Goal: Find specific page/section: Find specific page/section

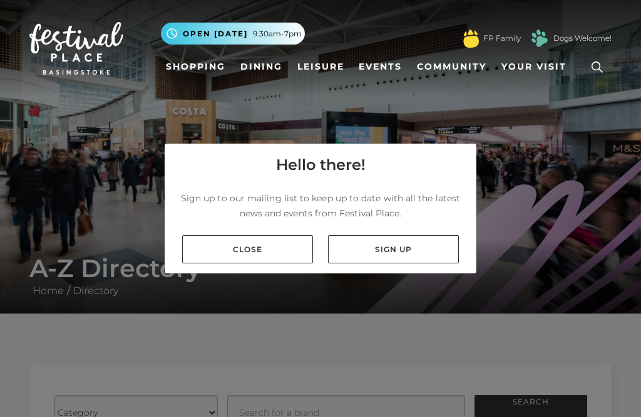
click at [274, 263] on link "Close" at bounding box center [247, 249] width 131 height 28
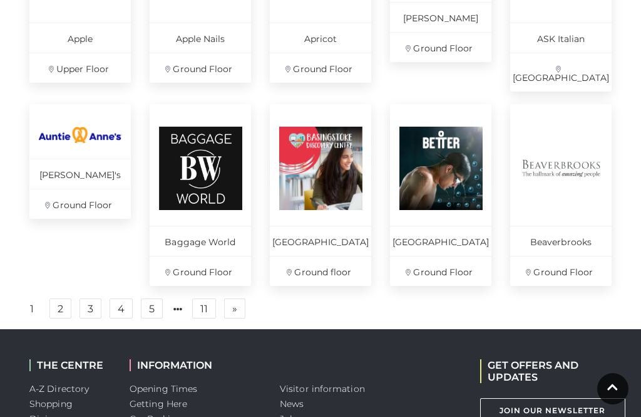
scroll to position [881, 0]
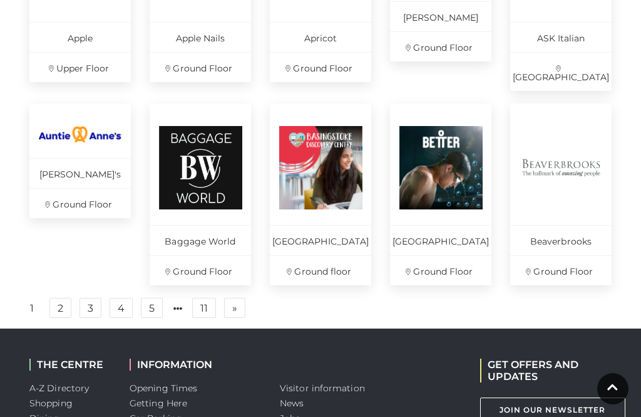
click at [233, 308] on span "»" at bounding box center [234, 307] width 5 height 9
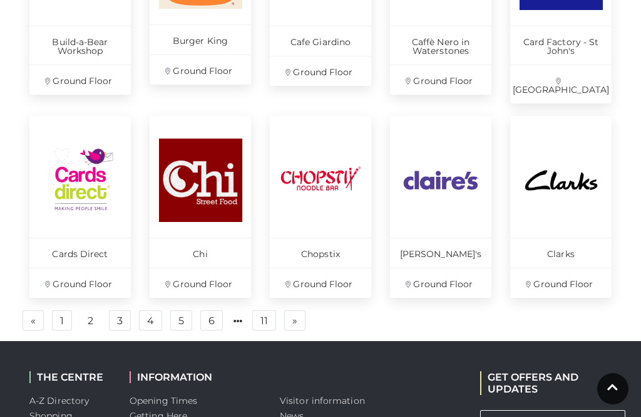
scroll to position [881, 0]
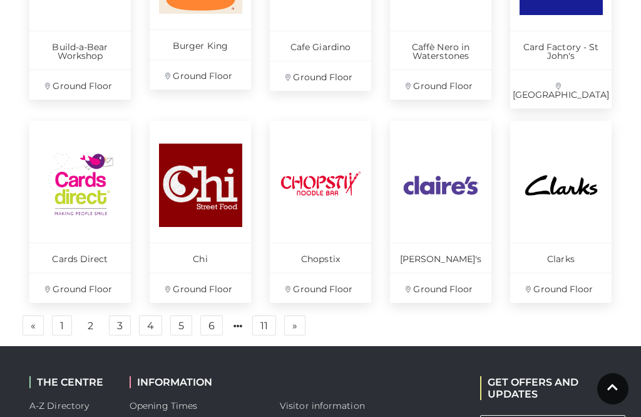
click at [115, 315] on link "3" at bounding box center [120, 325] width 22 height 20
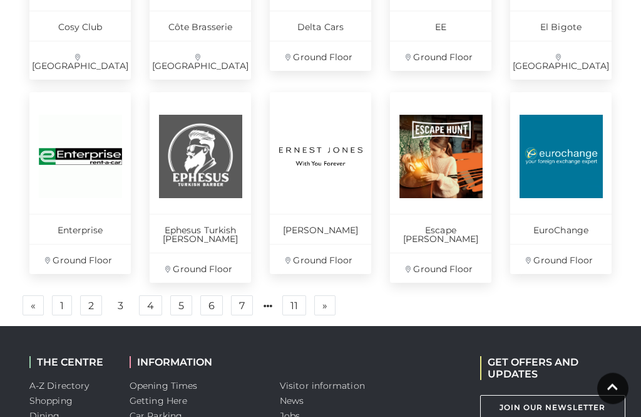
scroll to position [901, 0]
click at [152, 296] on link "4" at bounding box center [150, 305] width 23 height 20
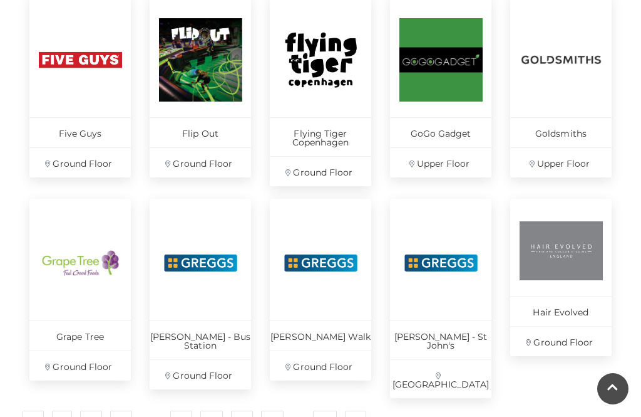
click at [182, 410] on link "5" at bounding box center [181, 420] width 22 height 20
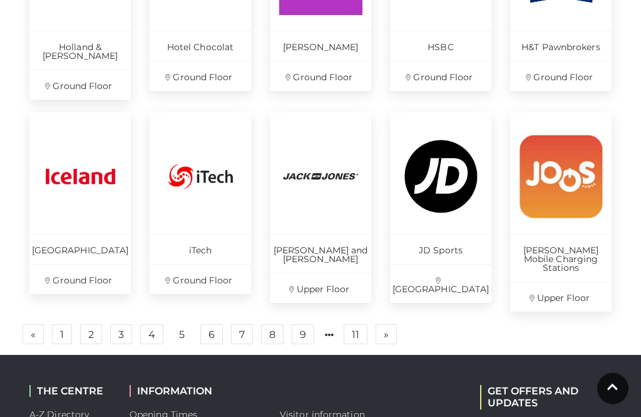
scroll to position [872, 0]
click at [209, 324] on link "6" at bounding box center [211, 334] width 23 height 20
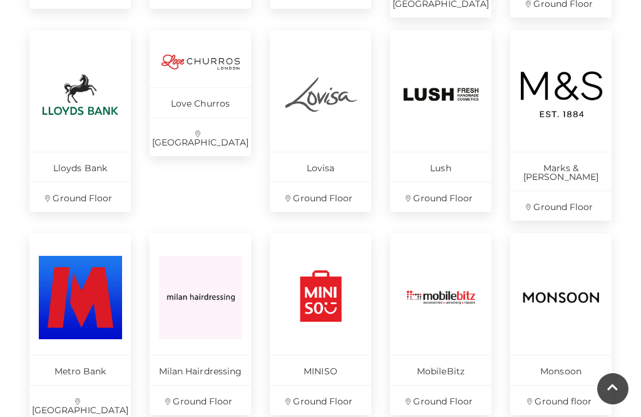
scroll to position [816, 0]
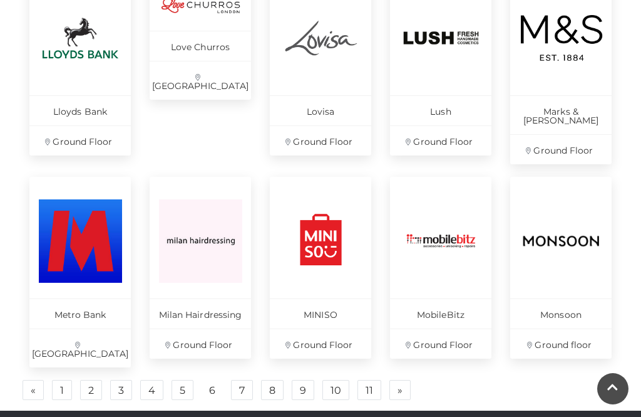
click at [242, 380] on link "7" at bounding box center [242, 390] width 22 height 20
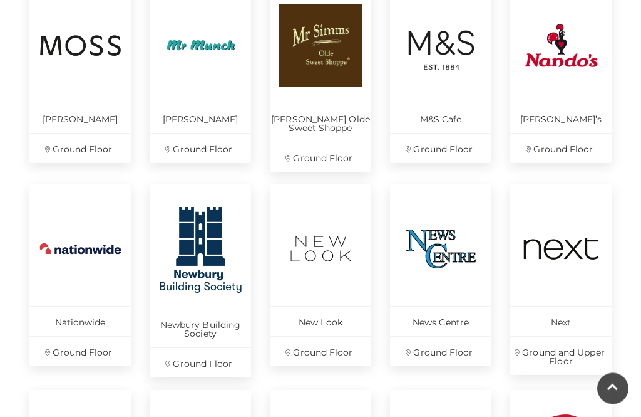
scroll to position [606, 0]
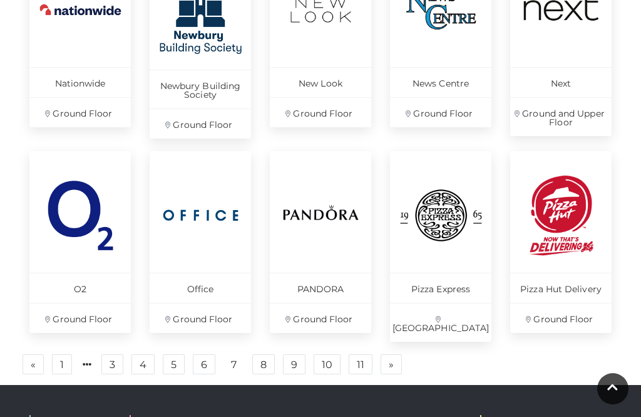
click at [266, 360] on link "8" at bounding box center [263, 364] width 23 height 20
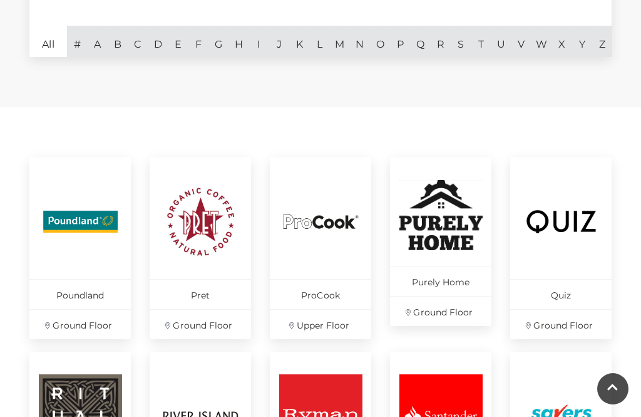
scroll to position [433, 0]
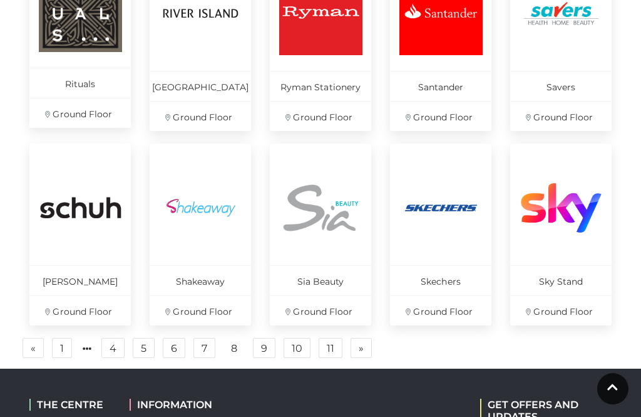
click at [264, 346] on link "9" at bounding box center [264, 348] width 23 height 20
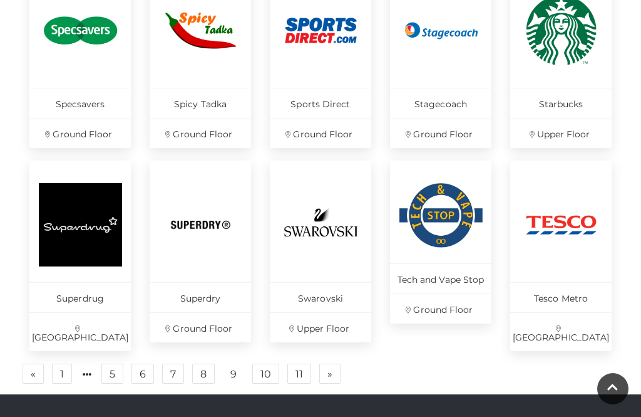
scroll to position [841, 0]
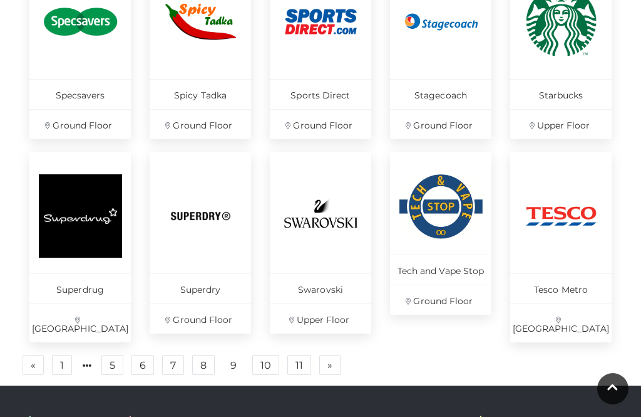
click at [272, 355] on link "10" at bounding box center [265, 365] width 27 height 20
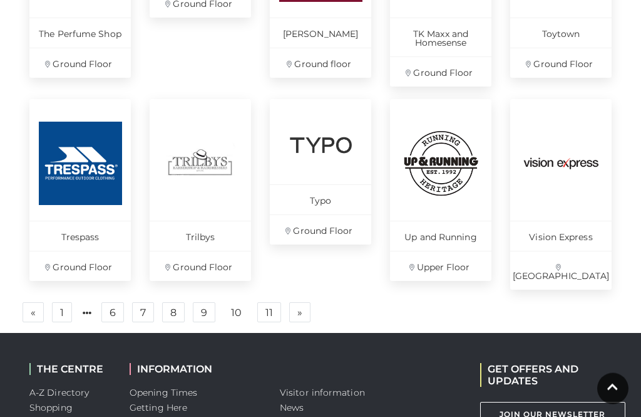
scroll to position [885, 0]
click at [272, 303] on link "11" at bounding box center [269, 312] width 24 height 20
click at [274, 302] on link "11" at bounding box center [269, 312] width 24 height 20
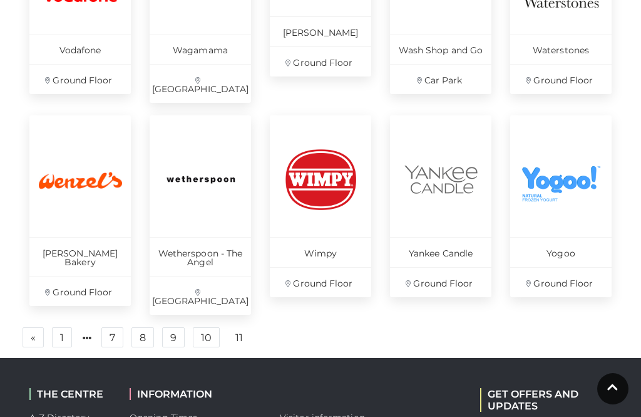
click at [268, 299] on div "Wimpy Ground Floor" at bounding box center [321, 221] width 120 height 212
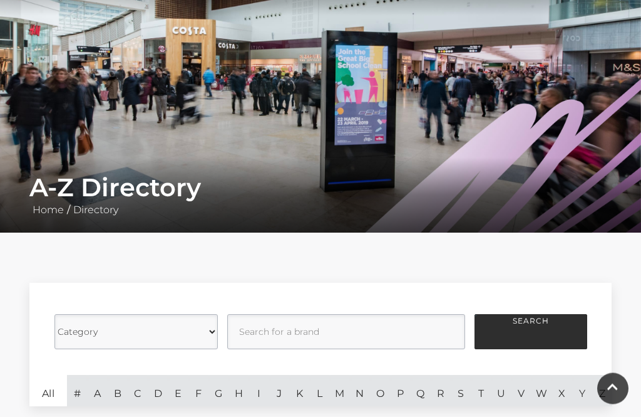
scroll to position [81, 0]
click at [211, 329] on select "Category Cafes Restaurants Fashion Services Technology Homeware Gifts, Statione…" at bounding box center [135, 331] width 163 height 35
click at [526, 335] on button "Search" at bounding box center [531, 331] width 113 height 35
click at [531, 324] on button "Search" at bounding box center [531, 331] width 113 height 35
click at [524, 332] on button "Search" at bounding box center [531, 331] width 113 height 35
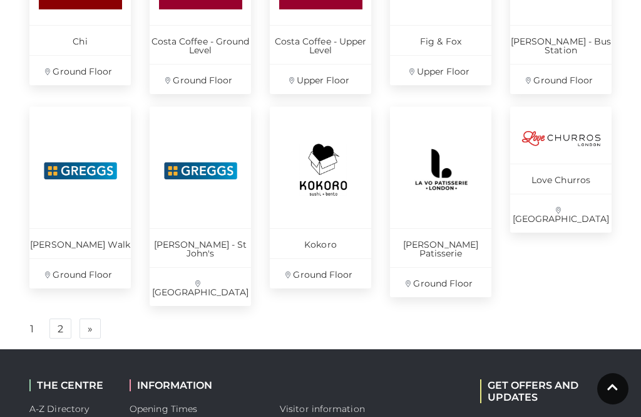
scroll to position [881, 0]
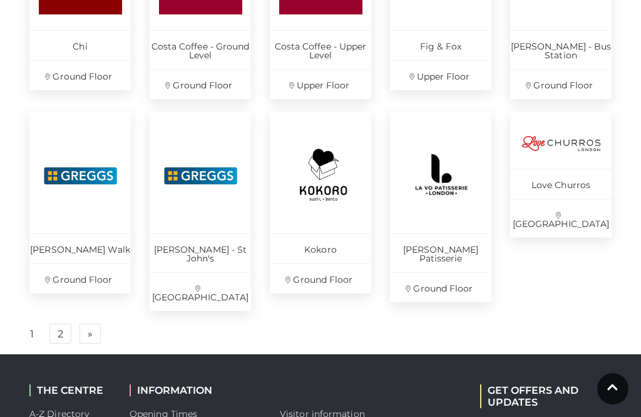
click at [60, 323] on link "2" at bounding box center [60, 333] width 22 height 20
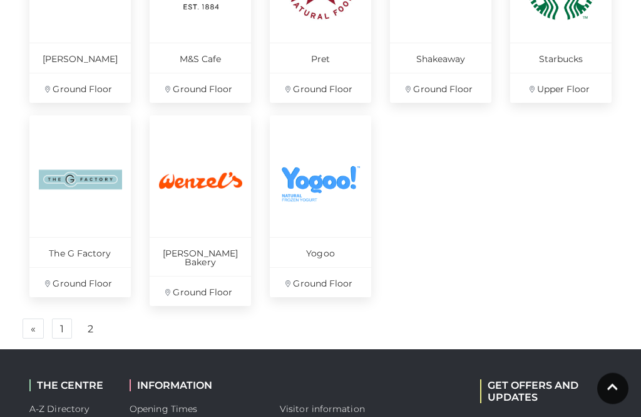
scroll to position [666, 0]
click at [42, 318] on link "« Previous" at bounding box center [33, 328] width 21 height 20
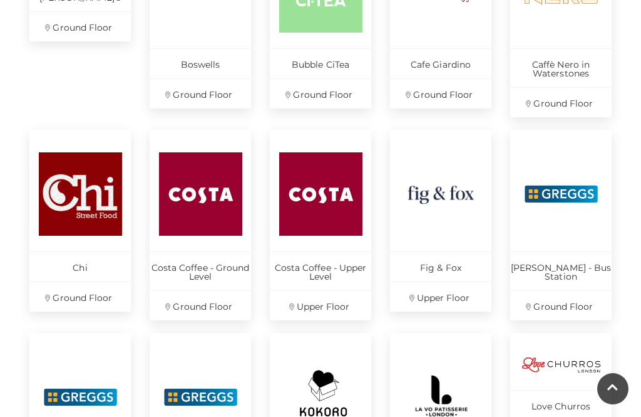
scroll to position [624, 0]
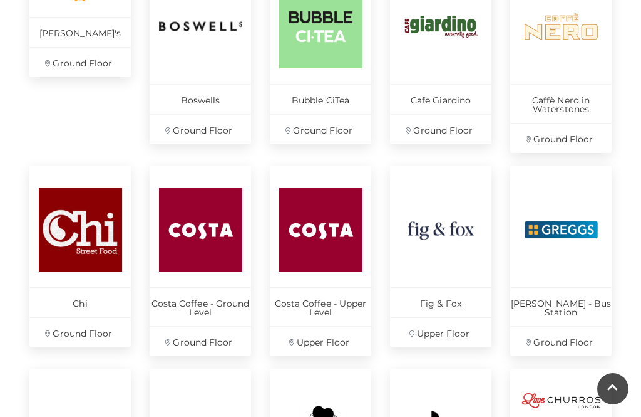
click at [445, 251] on img at bounding box center [441, 229] width 83 height 83
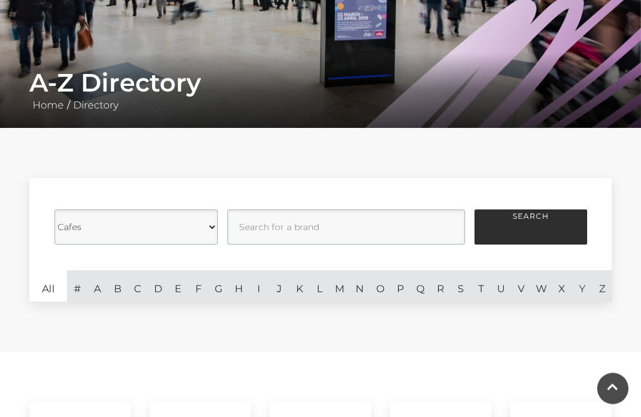
scroll to position [186, 0]
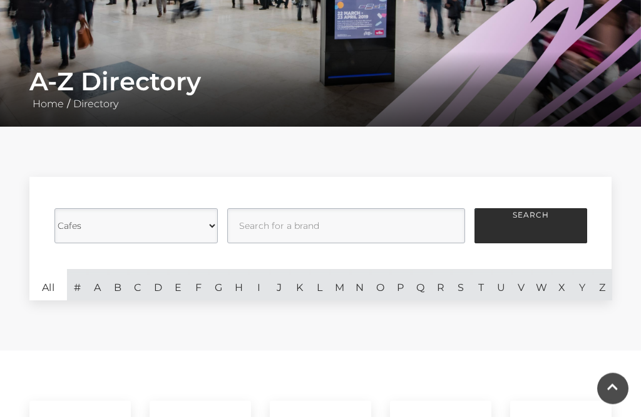
click at [121, 227] on select "Category Cafes Restaurants Fashion Services Technology Homeware Gifts, Statione…" at bounding box center [135, 226] width 163 height 35
click at [102, 228] on select "Category Cafes Restaurants Fashion Services Technology Homeware Gifts, Statione…" at bounding box center [135, 225] width 163 height 35
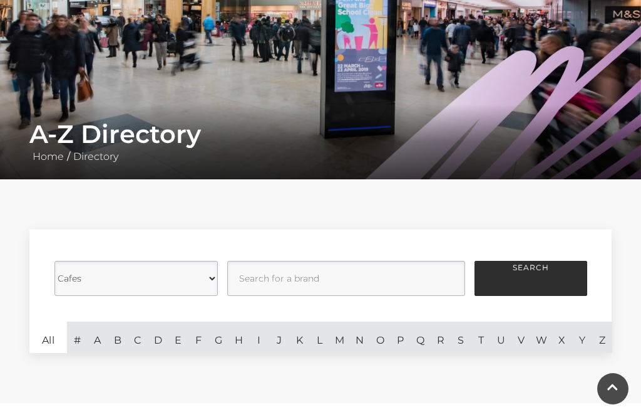
scroll to position [133, 0]
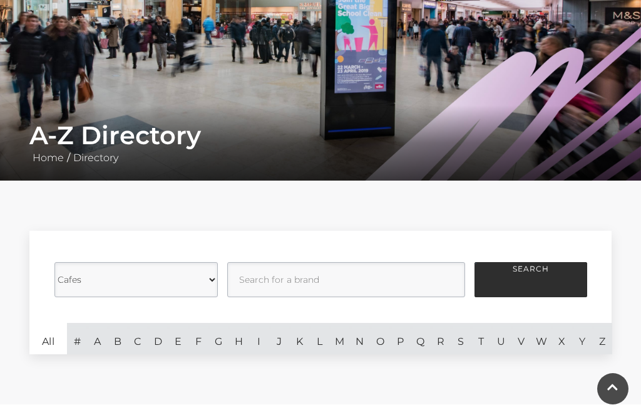
click at [108, 279] on select "Category Cafes Restaurants Fashion Services Technology Homeware Gifts, Statione…" at bounding box center [135, 279] width 163 height 35
click at [205, 279] on select "Category Cafes Restaurants Fashion Services Technology Homeware Gifts, Statione…" at bounding box center [135, 279] width 163 height 35
click at [538, 282] on button "Search" at bounding box center [531, 279] width 113 height 35
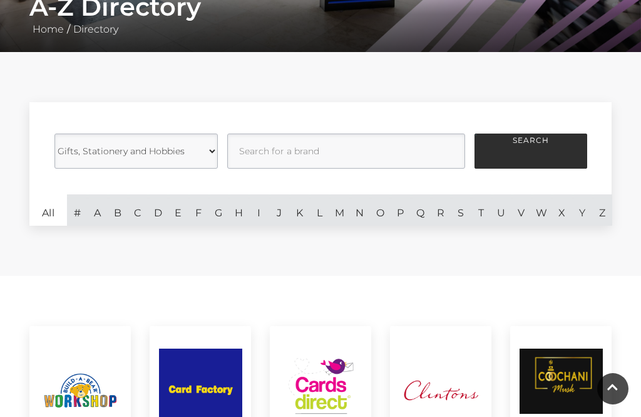
scroll to position [260, 0]
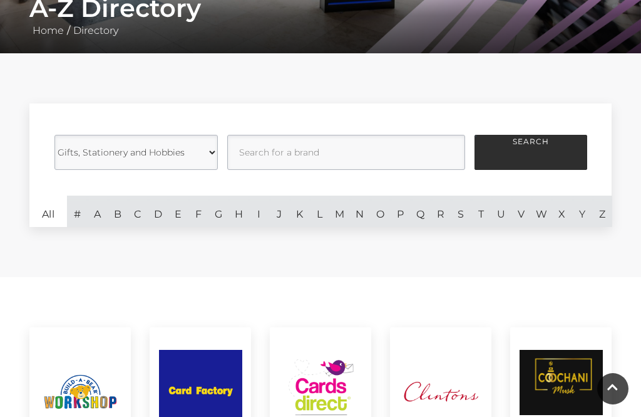
click at [202, 150] on select "Category Cafes Restaurants Fashion Services Technology Homeware Gifts, Statione…" at bounding box center [135, 152] width 163 height 35
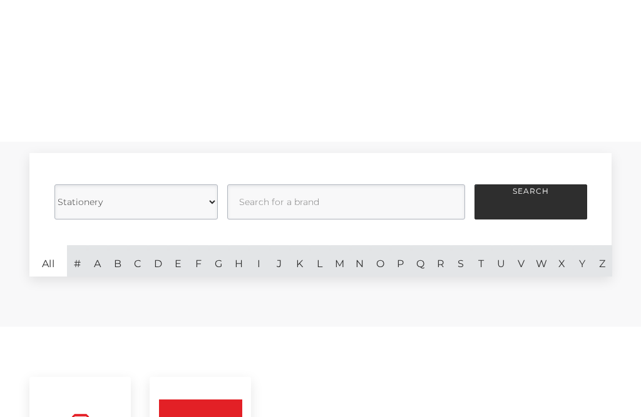
scroll to position [167, 0]
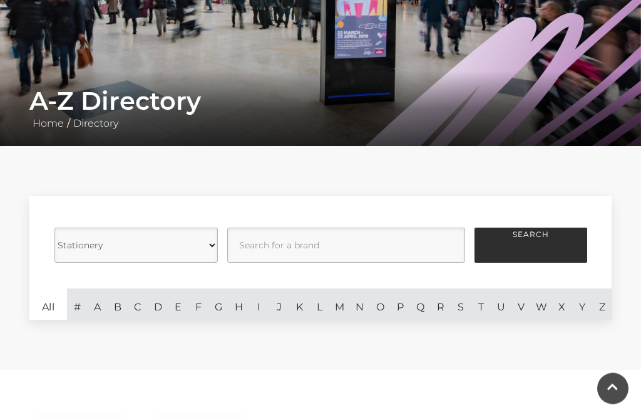
click at [206, 242] on select "Category Cafes Restaurants Fashion Services Technology Homeware Gifts, Statione…" at bounding box center [135, 245] width 163 height 35
click at [533, 237] on button "Search" at bounding box center [531, 244] width 113 height 35
click at [523, 249] on button "Search" at bounding box center [531, 244] width 113 height 35
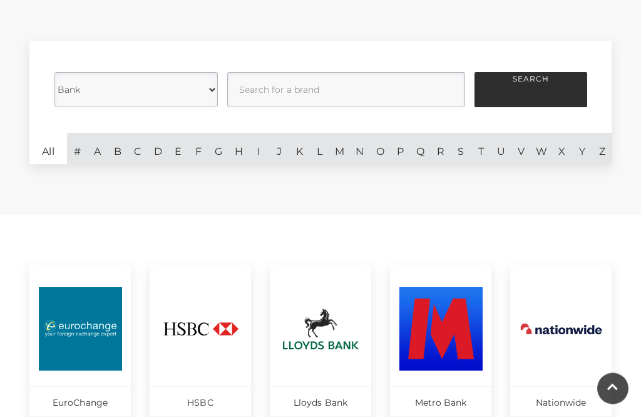
scroll to position [319, 0]
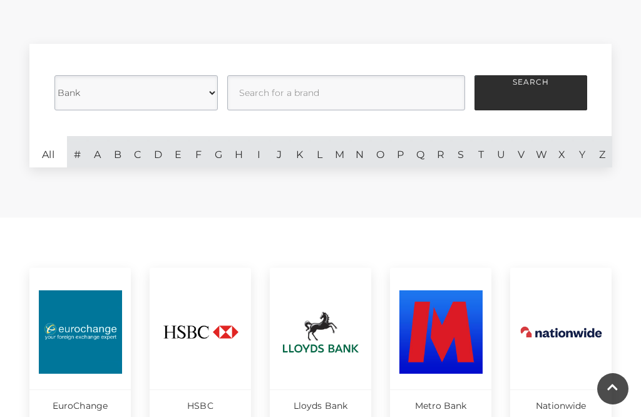
click at [205, 88] on select "Category Cafes Restaurants Fashion Services Technology Homeware Gifts, Statione…" at bounding box center [135, 92] width 163 height 35
select select "217728"
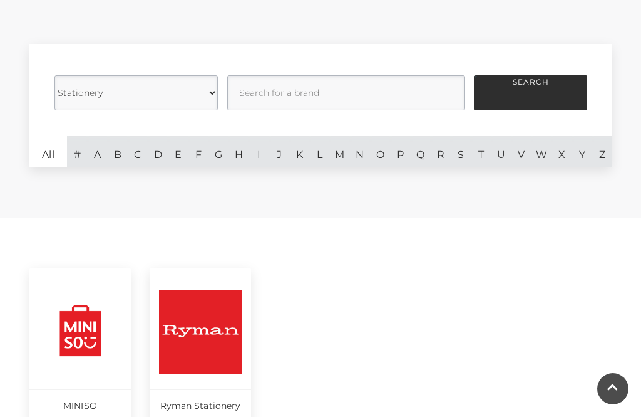
click at [548, 91] on button "Search" at bounding box center [531, 92] width 113 height 35
click at [204, 92] on select "Category Cafes Restaurants Fashion Services Technology Homeware Gifts, Statione…" at bounding box center [135, 92] width 163 height 35
click at [211, 93] on select "Category Cafes Restaurants Fashion Services Technology Homeware Gifts, Statione…" at bounding box center [135, 92] width 163 height 35
click at [277, 97] on input "text" at bounding box center [346, 92] width 238 height 35
type input "Waterstones"
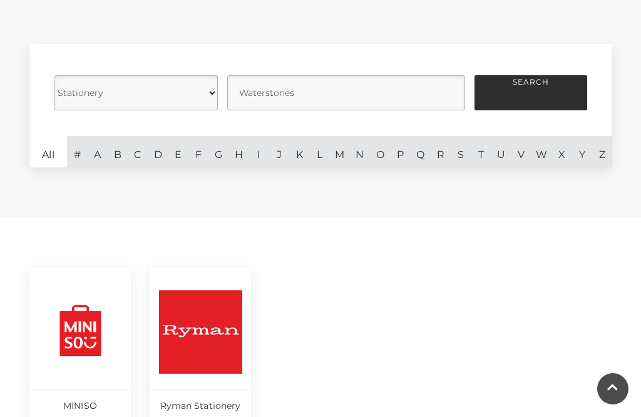
click at [544, 86] on button "Search" at bounding box center [531, 92] width 113 height 35
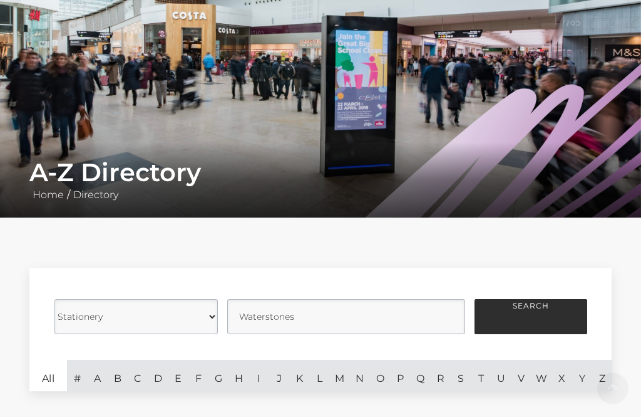
scroll to position [147, 0]
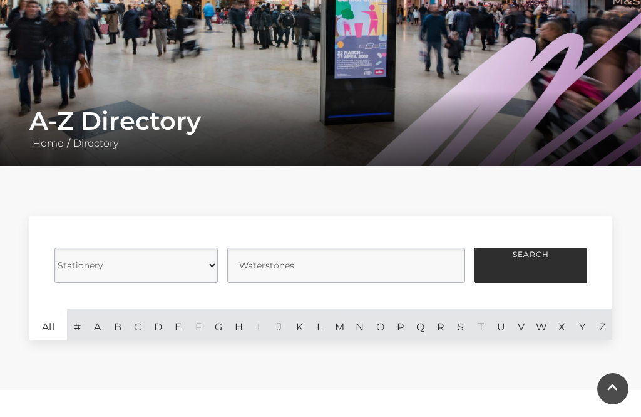
click at [537, 269] on button "Search" at bounding box center [531, 264] width 113 height 35
click at [211, 264] on select "Category Cafes Restaurants Fashion Services Technology Homeware Gifts, Statione…" at bounding box center [135, 264] width 163 height 35
click at [209, 261] on select "Category Cafes Restaurants Fashion Services Technology Homeware Gifts, Statione…" at bounding box center [135, 264] width 163 height 35
click at [202, 264] on select "Category Cafes Restaurants Fashion Services Technology Homeware Gifts, Statione…" at bounding box center [135, 264] width 163 height 35
select select
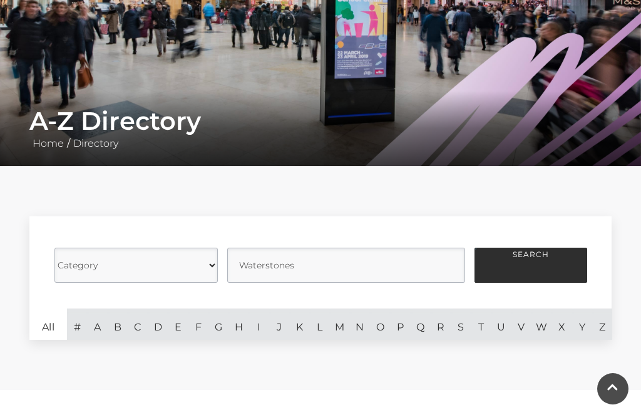
click at [536, 261] on button "Search" at bounding box center [531, 264] width 113 height 35
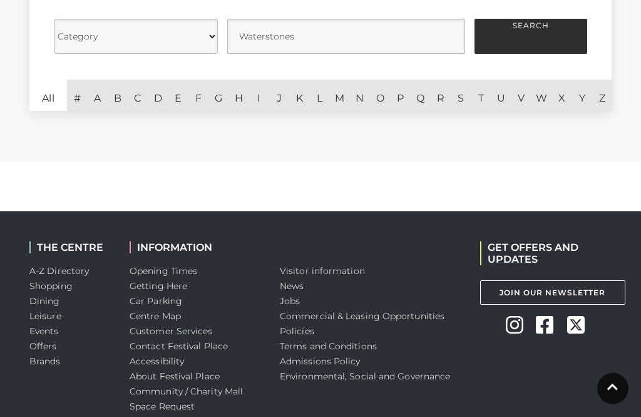
scroll to position [372, 0]
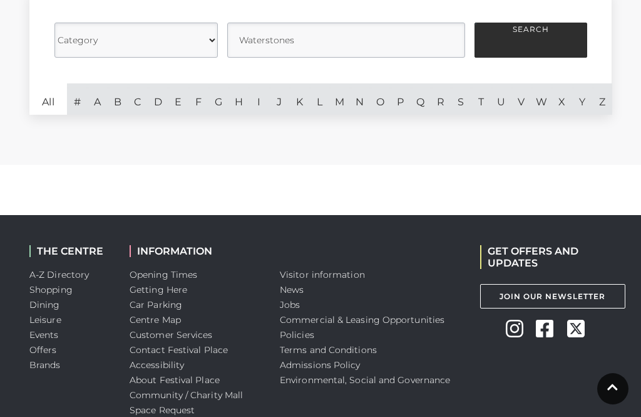
click at [77, 277] on link "A-Z Directory" at bounding box center [59, 274] width 60 height 11
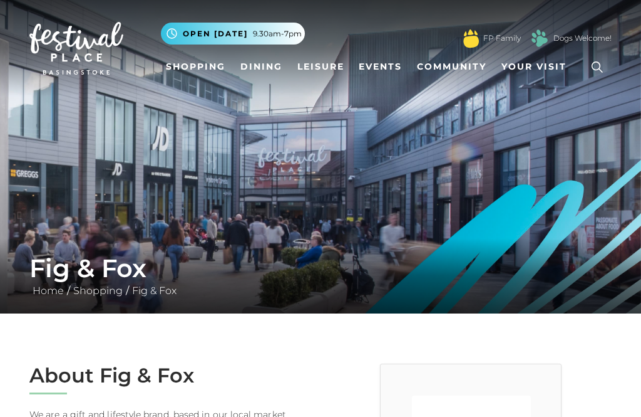
click at [200, 63] on link "Shopping" at bounding box center [196, 66] width 70 height 23
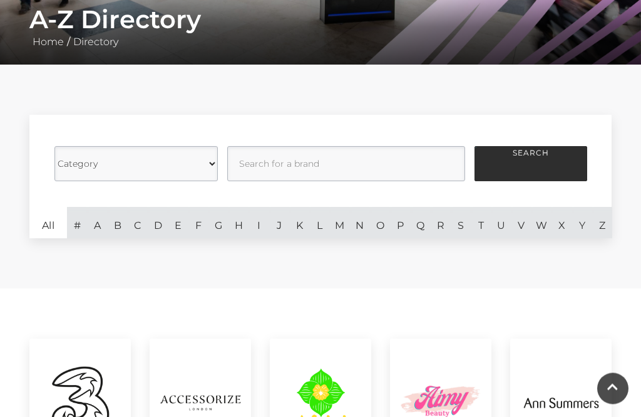
scroll to position [249, 0]
click at [536, 225] on link "W" at bounding box center [542, 222] width 20 height 31
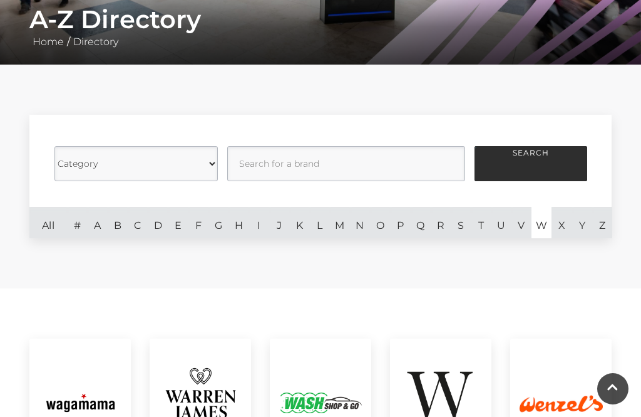
click at [542, 168] on button "Search" at bounding box center [531, 163] width 113 height 35
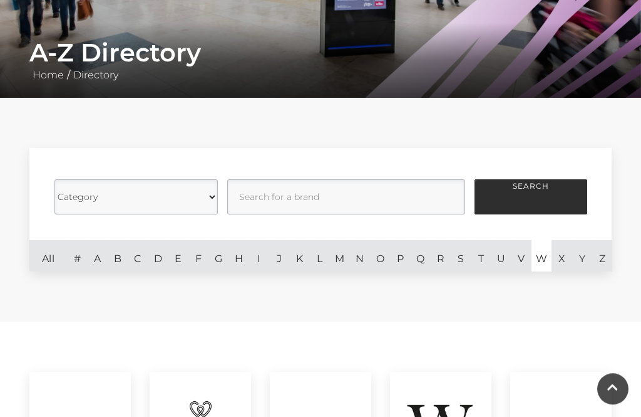
scroll to position [199, 0]
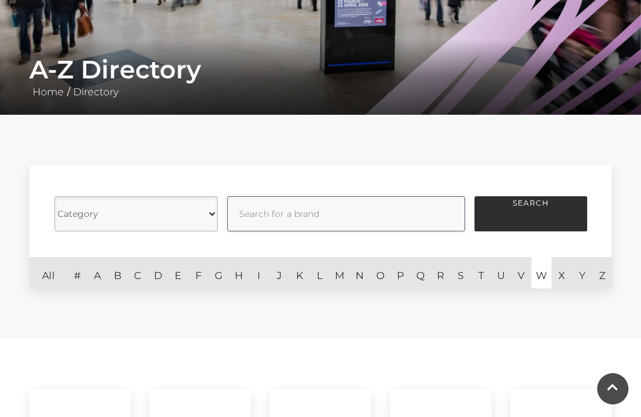
click at [354, 215] on input "text" at bounding box center [346, 213] width 238 height 35
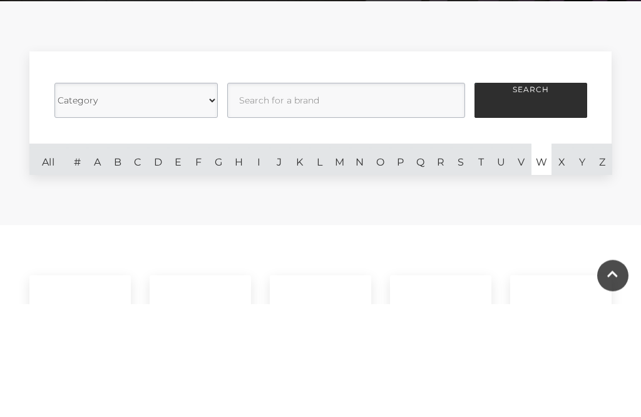
click at [238, 257] on link "H" at bounding box center [239, 272] width 20 height 31
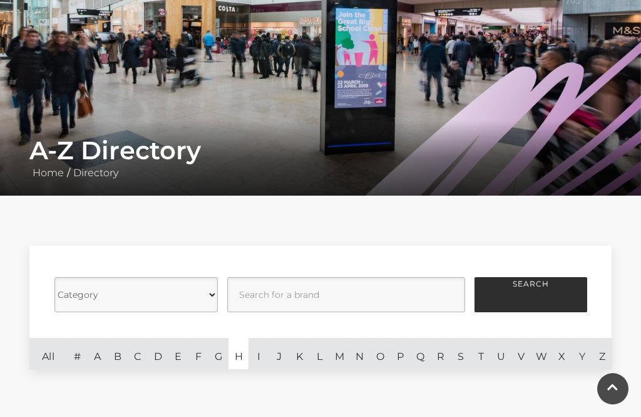
scroll to position [158, 0]
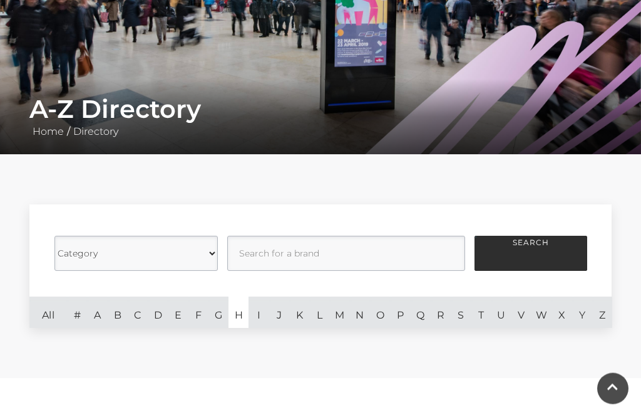
click at [403, 321] on link "P" at bounding box center [400, 312] width 20 height 31
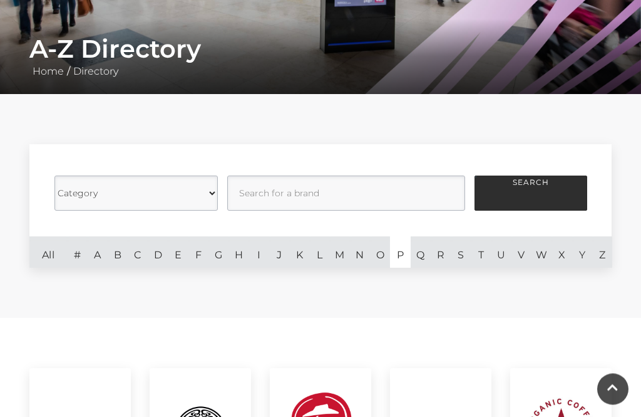
scroll to position [200, 0]
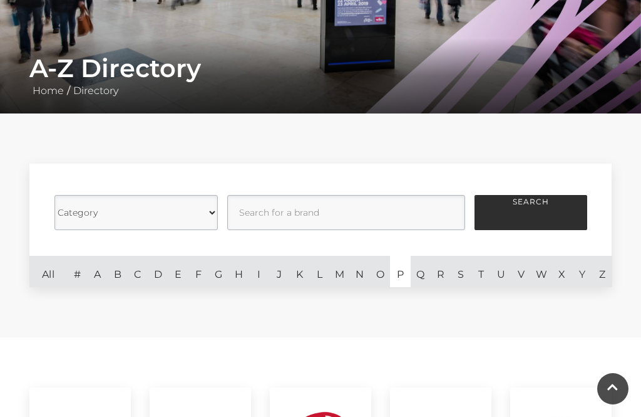
click at [459, 280] on link "S" at bounding box center [461, 271] width 20 height 31
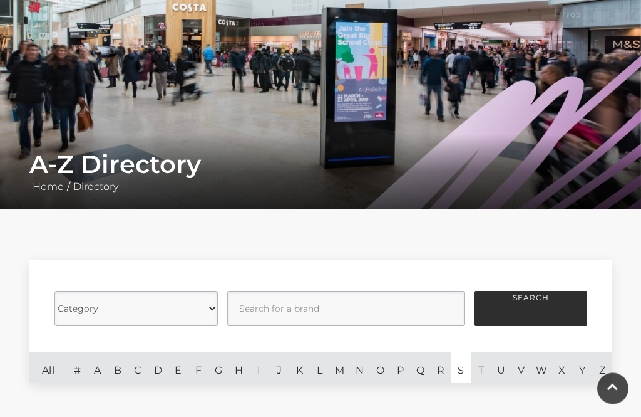
scroll to position [104, 0]
click at [209, 309] on select "Category Cafes Restaurants Fashion Services Technology Homeware Gifts, Statione…" at bounding box center [135, 308] width 163 height 35
click at [551, 303] on button "Search" at bounding box center [531, 308] width 113 height 35
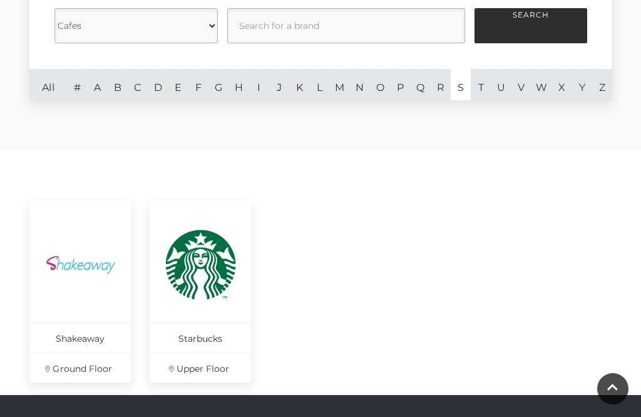
scroll to position [390, 0]
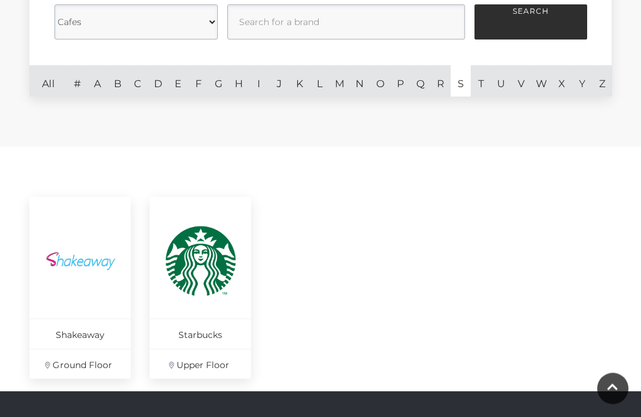
click at [363, 91] on link "N" at bounding box center [360, 81] width 20 height 31
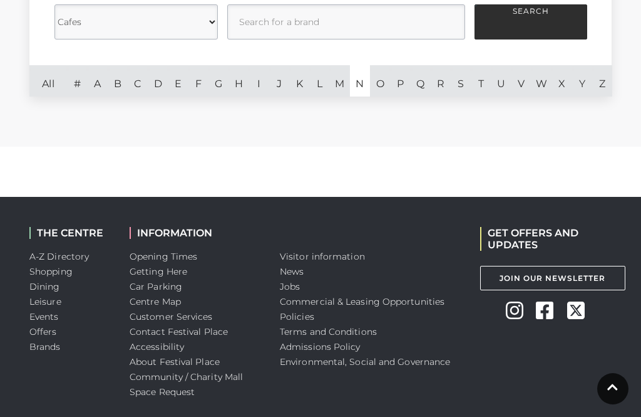
click at [527, 18] on button "Search" at bounding box center [531, 21] width 113 height 35
click at [217, 17] on select "Category Cafes Restaurants Fashion Services Technology Homeware Gifts, Statione…" at bounding box center [135, 21] width 163 height 35
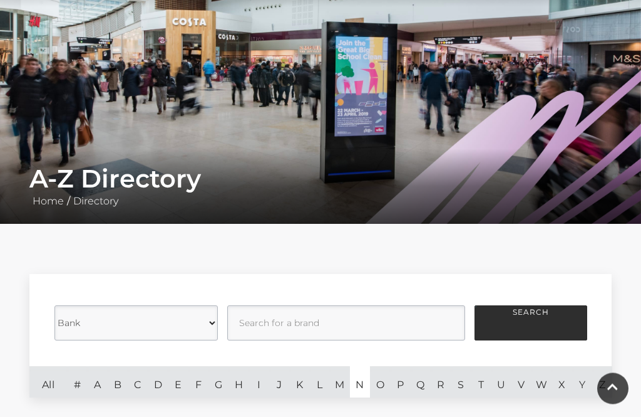
scroll to position [89, 0]
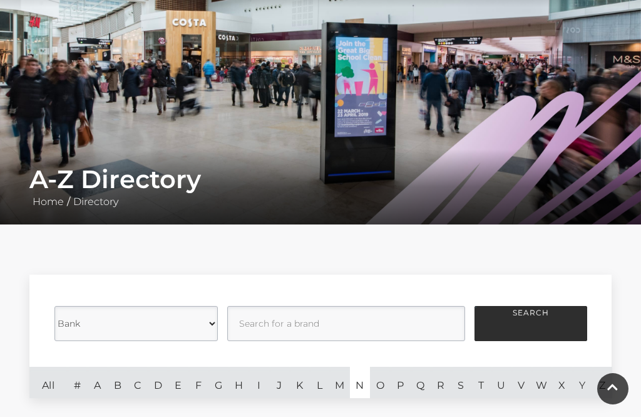
click at [214, 325] on select "Category Cafes Restaurants Fashion Services Technology Homeware Gifts, Statione…" at bounding box center [135, 323] width 163 height 35
click at [210, 324] on select "Category Cafes Restaurants Fashion Services Technology Homeware Gifts, Statione…" at bounding box center [135, 323] width 163 height 35
select select "21054"
click at [531, 324] on button "Search" at bounding box center [531, 323] width 113 height 35
click at [53, 384] on link "All" at bounding box center [48, 381] width 38 height 31
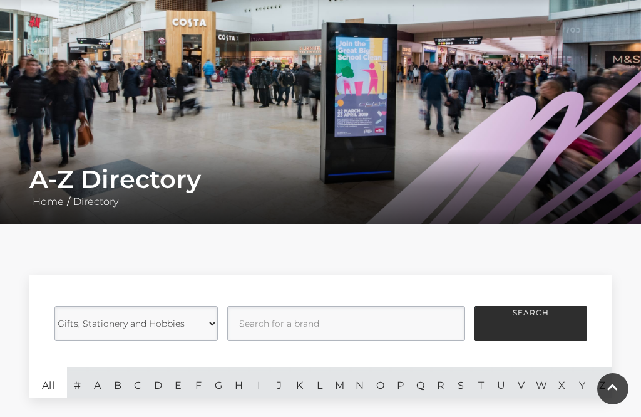
click at [547, 326] on button "Search" at bounding box center [531, 323] width 113 height 35
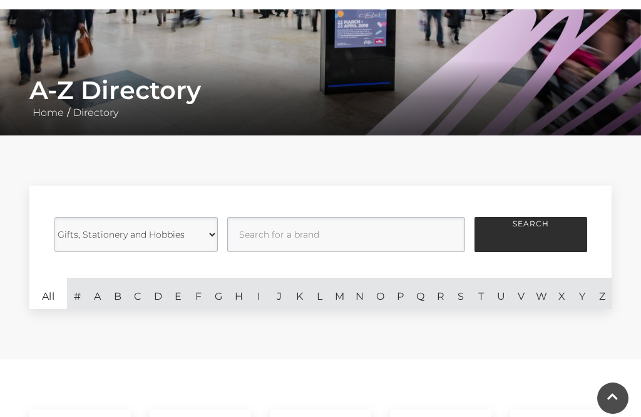
scroll to position [177, 0]
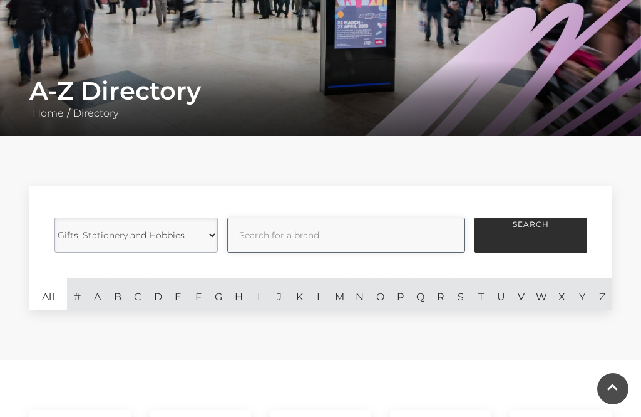
click at [352, 236] on input "text" at bounding box center [346, 234] width 238 height 35
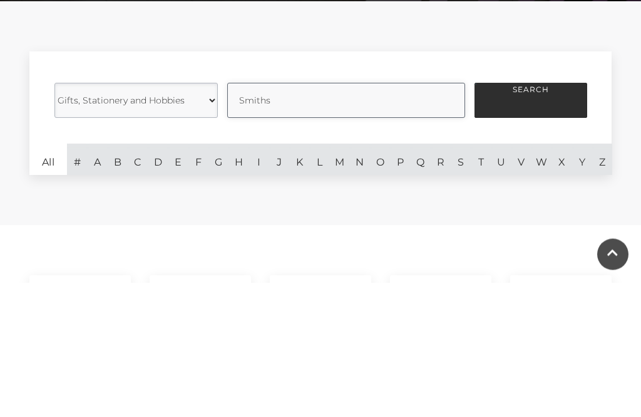
type input "Smiths"
click at [530, 217] on button "Search" at bounding box center [531, 234] width 113 height 35
